Goal: Use online tool/utility: Utilize a website feature to perform a specific function

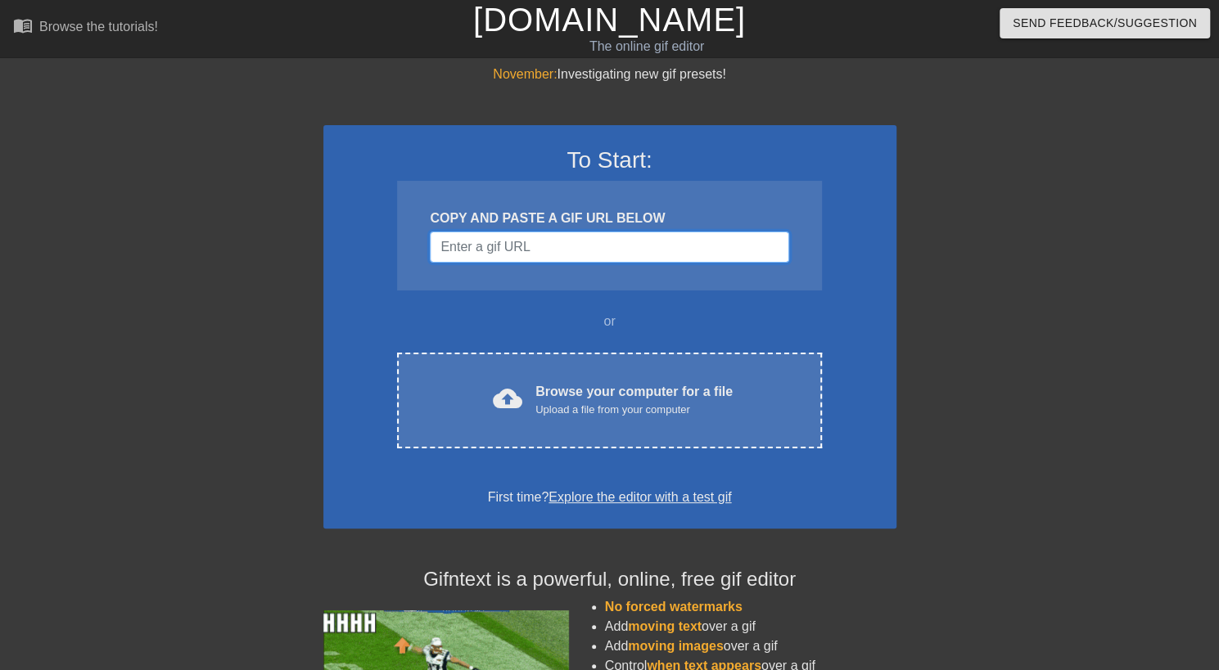
click at [557, 251] on input "Username" at bounding box center [609, 247] width 359 height 31
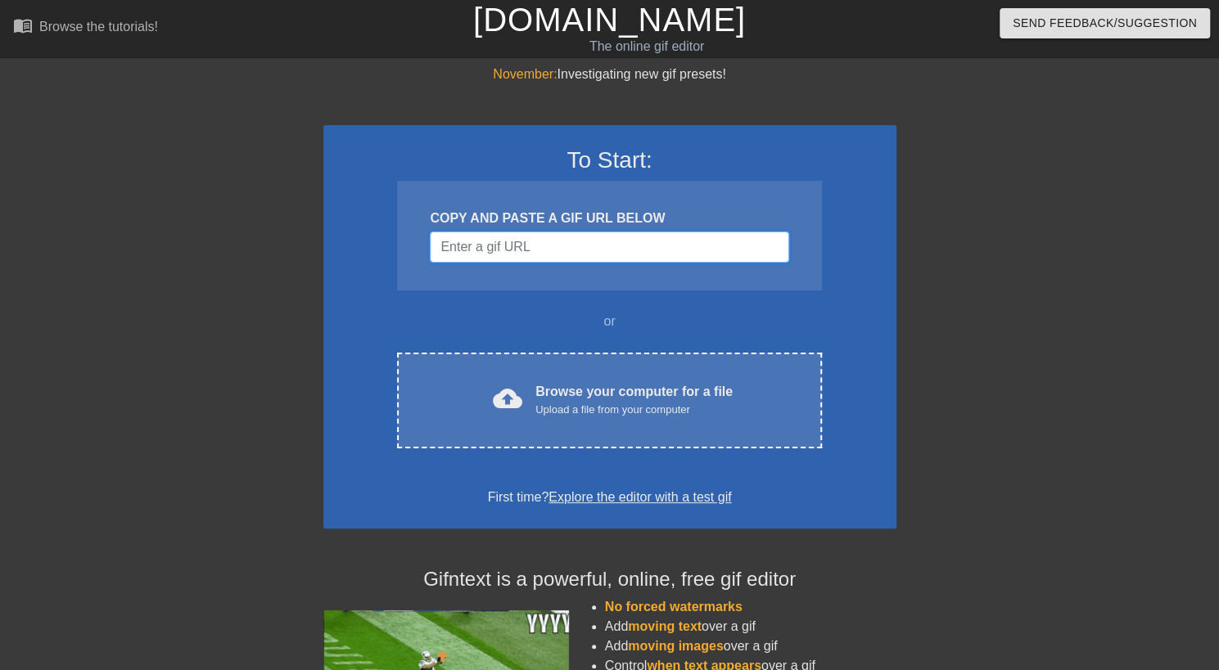
paste input "[URL][DOMAIN_NAME]"
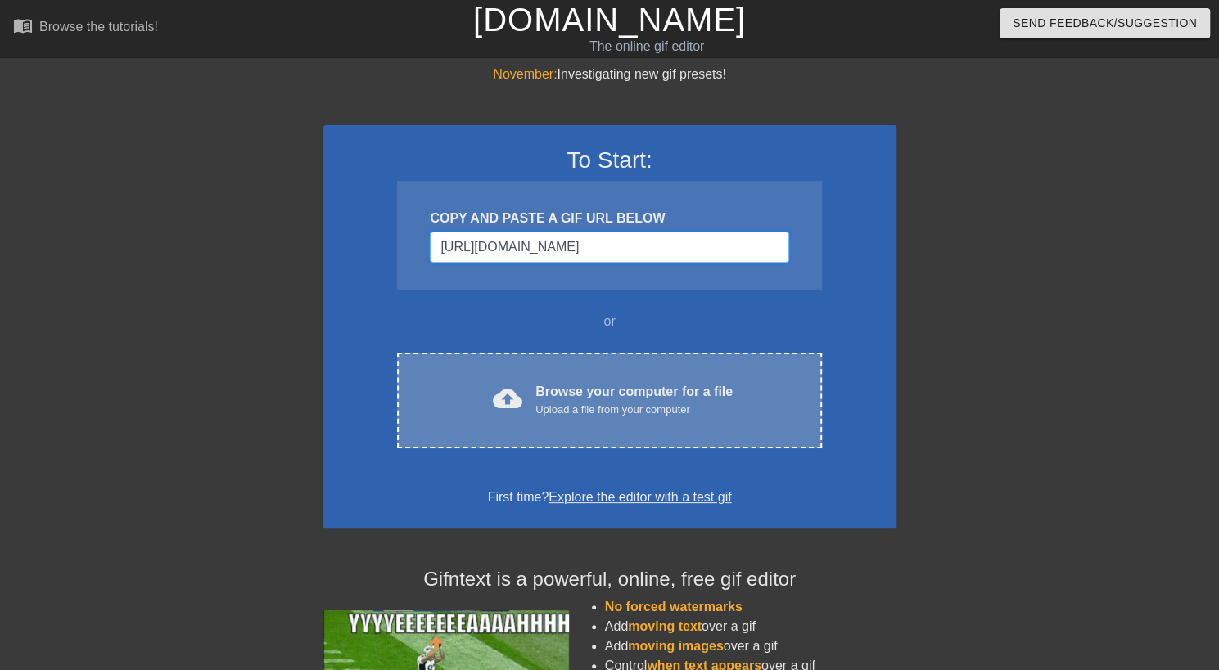
scroll to position [0, 58]
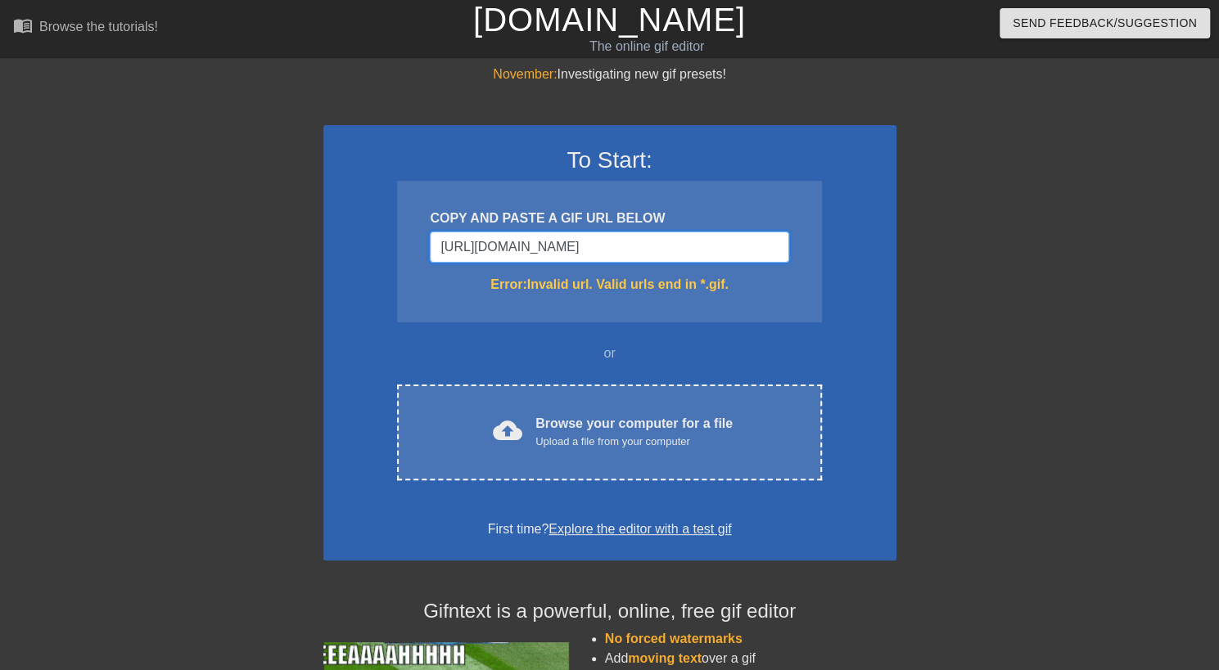
type input "[URL][DOMAIN_NAME]"
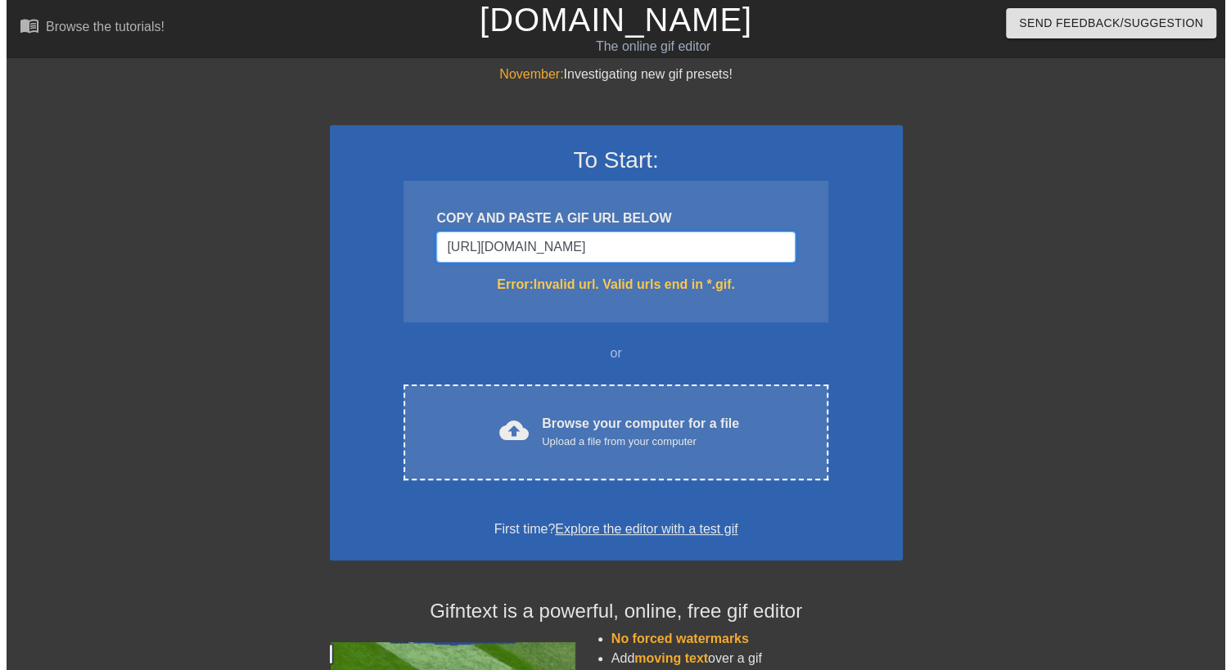
scroll to position [0, 0]
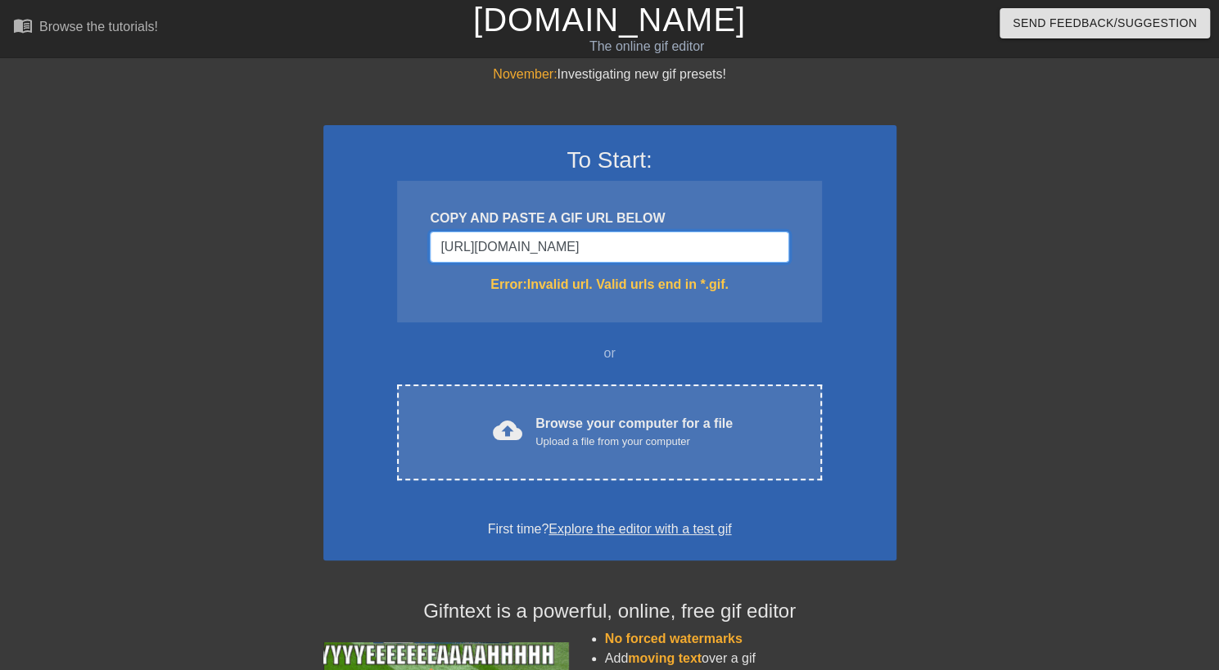
click at [566, 246] on input "https://tenor.com/view/300-kick-spartan-this-is-sparta-gif-16700529" at bounding box center [609, 247] width 359 height 31
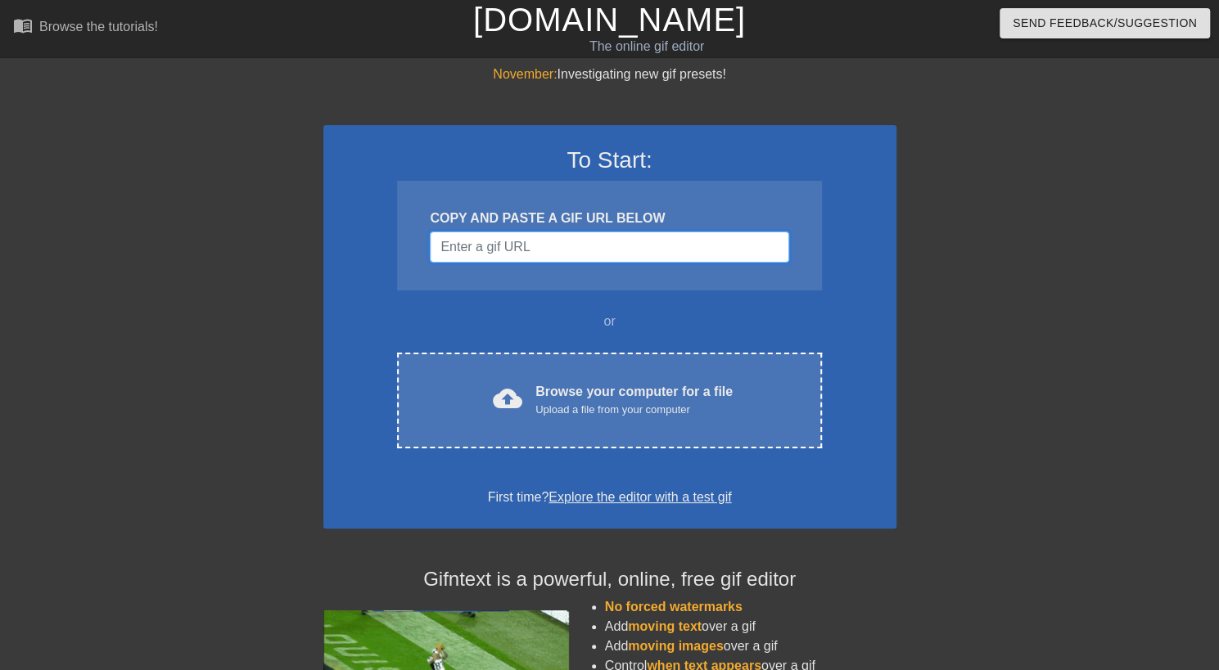
click at [565, 243] on input "Username" at bounding box center [609, 247] width 359 height 31
